Goal: Task Accomplishment & Management: Manage account settings

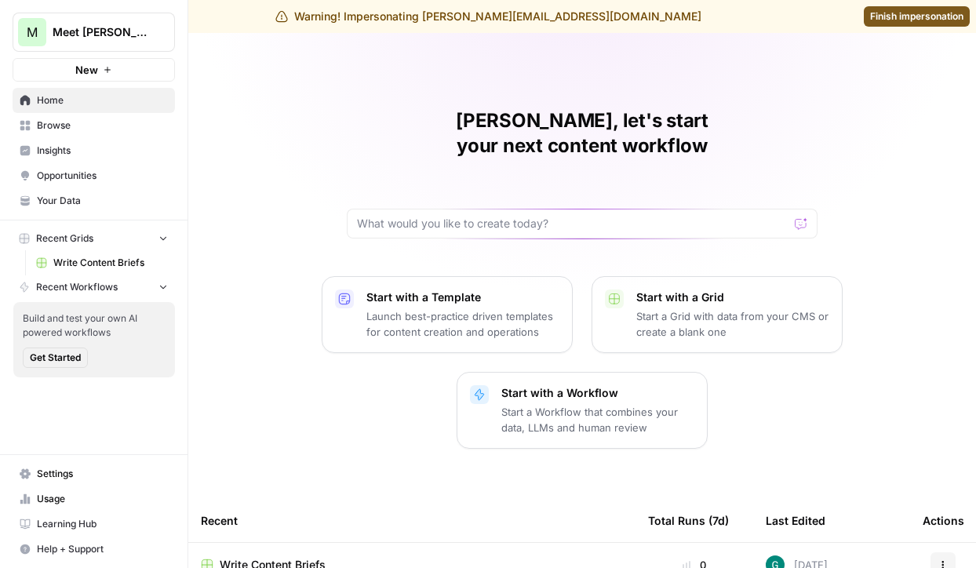
scroll to position [19, 0]
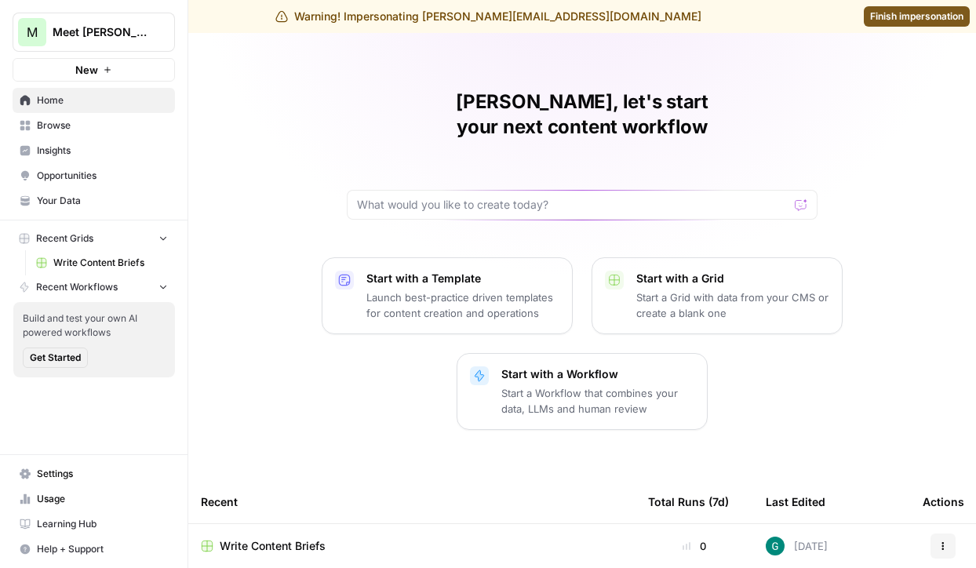
click at [88, 195] on span "Your Data" at bounding box center [102, 201] width 131 height 14
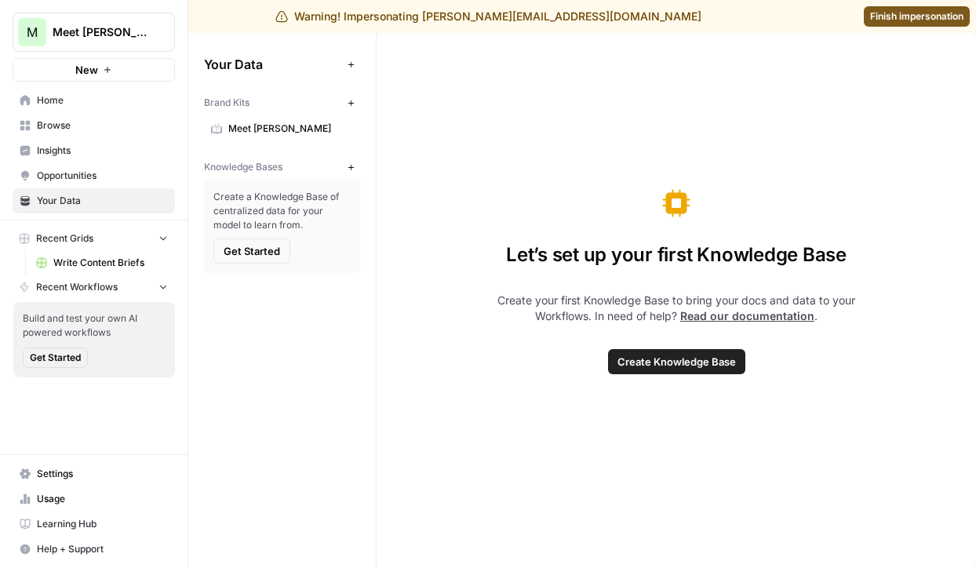
click at [118, 478] on span "Settings" at bounding box center [102, 474] width 131 height 14
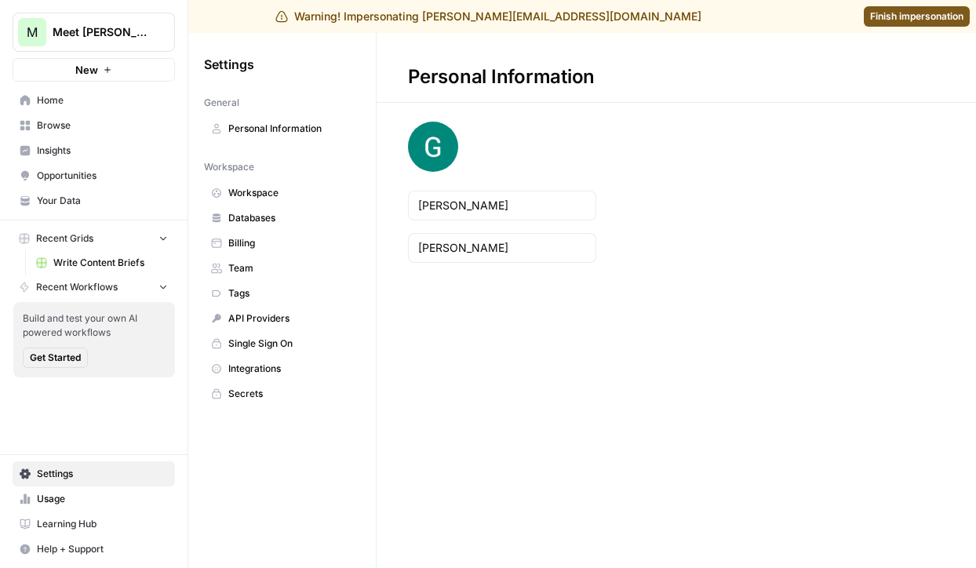
click at [285, 267] on span "Team" at bounding box center [290, 268] width 125 height 14
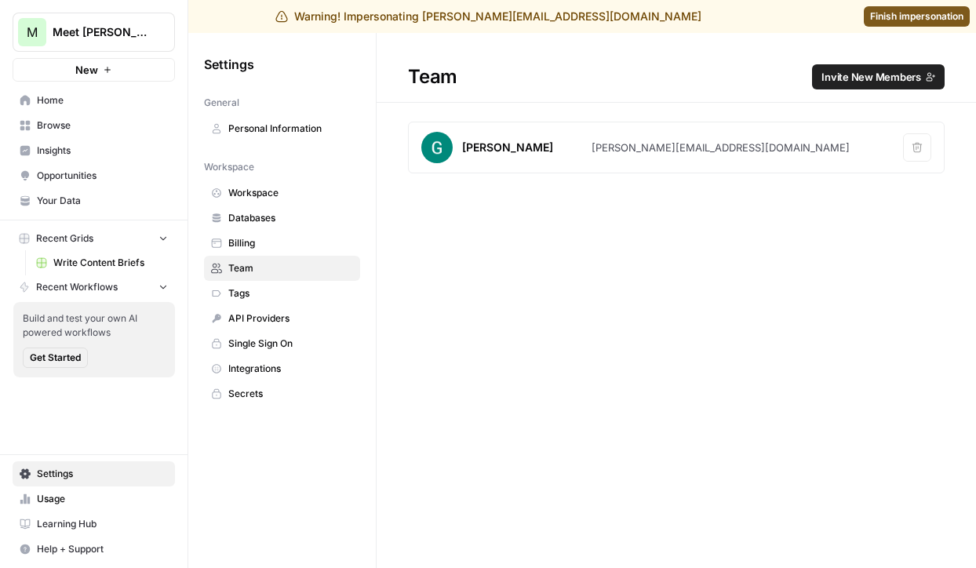
click at [893, 68] on button "Invite New Members" at bounding box center [878, 76] width 133 height 25
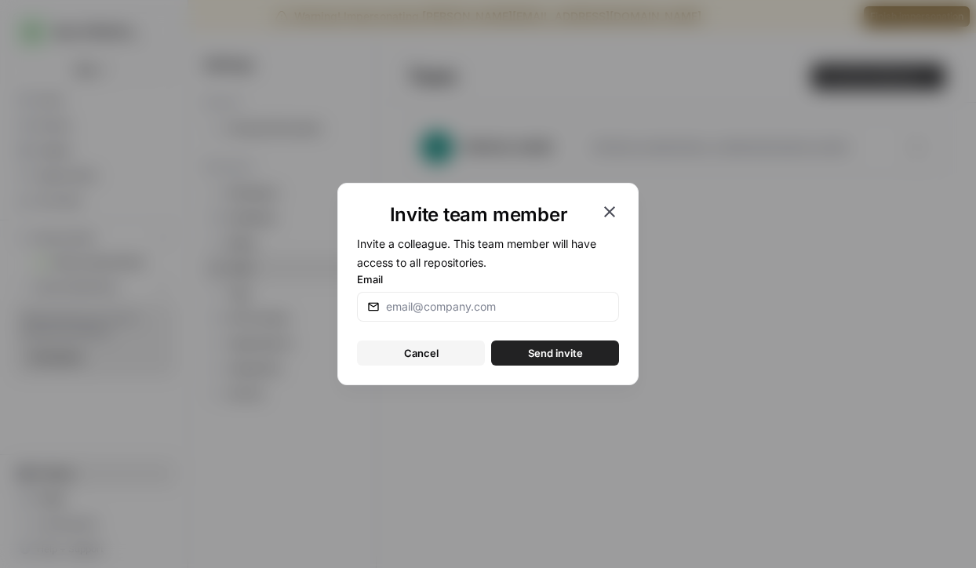
click at [581, 280] on label "Email" at bounding box center [488, 279] width 262 height 16
click at [581, 299] on input "Email" at bounding box center [497, 307] width 223 height 16
click at [570, 300] on input "Email" at bounding box center [497, 307] width 223 height 16
type input "[EMAIL_ADDRESS][PERSON_NAME][DOMAIN_NAME]"
click at [540, 362] on button "Send invite" at bounding box center [555, 352] width 128 height 25
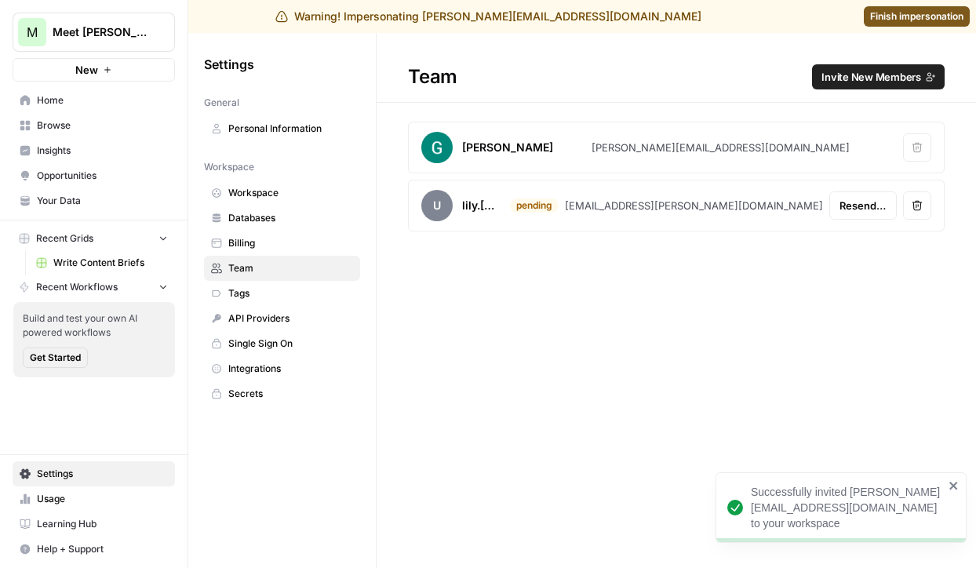
click at [542, 355] on div "Team Invite New Members [PERSON_NAME] [PERSON_NAME][EMAIL_ADDRESS][DOMAIN_NAME]…" at bounding box center [675, 300] width 599 height 535
click at [947, 7] on link "Finish impersonation" at bounding box center [917, 16] width 106 height 20
